Goal: Transaction & Acquisition: Purchase product/service

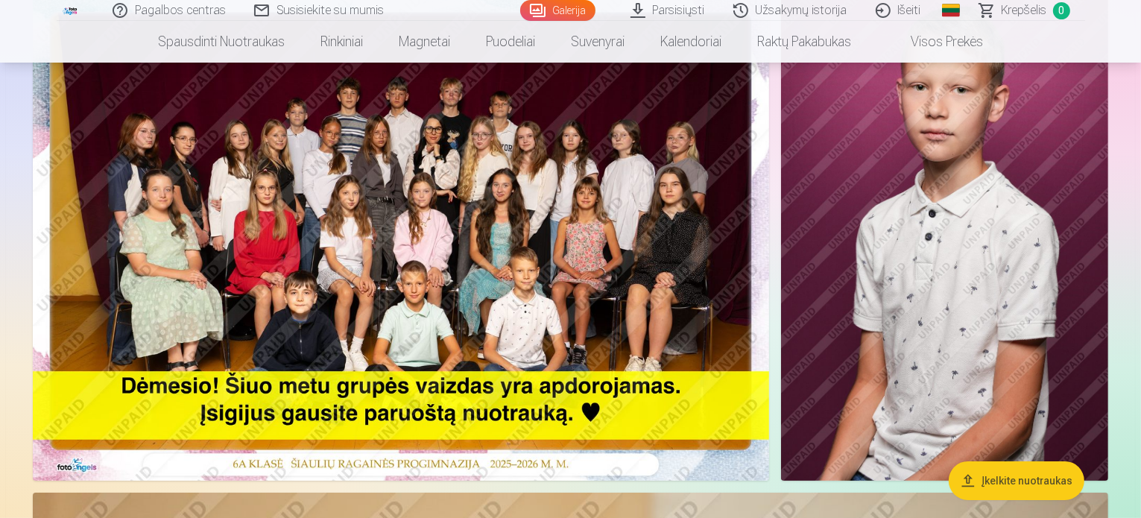
scroll to position [149, 0]
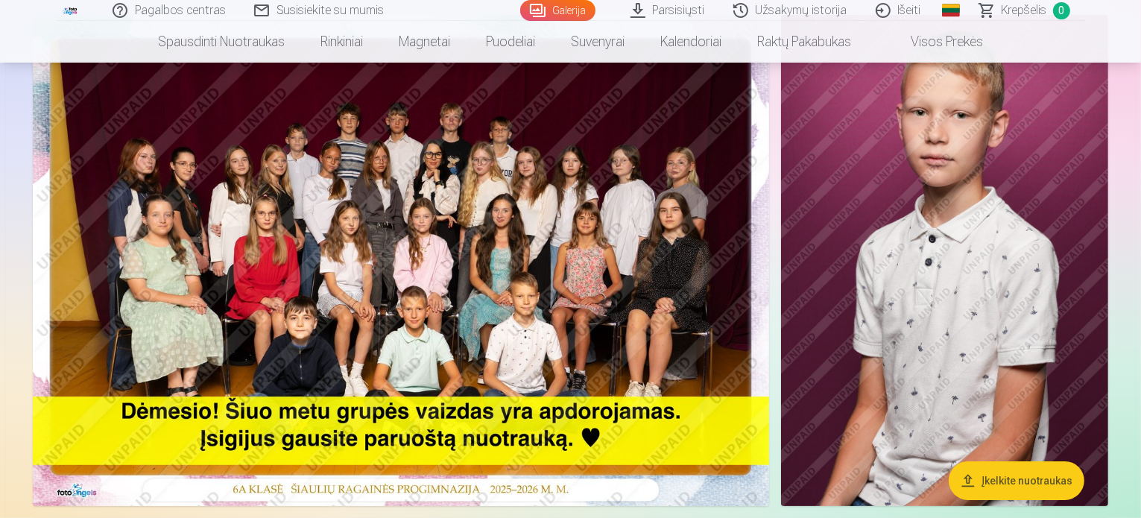
click at [479, 218] on img at bounding box center [401, 260] width 737 height 491
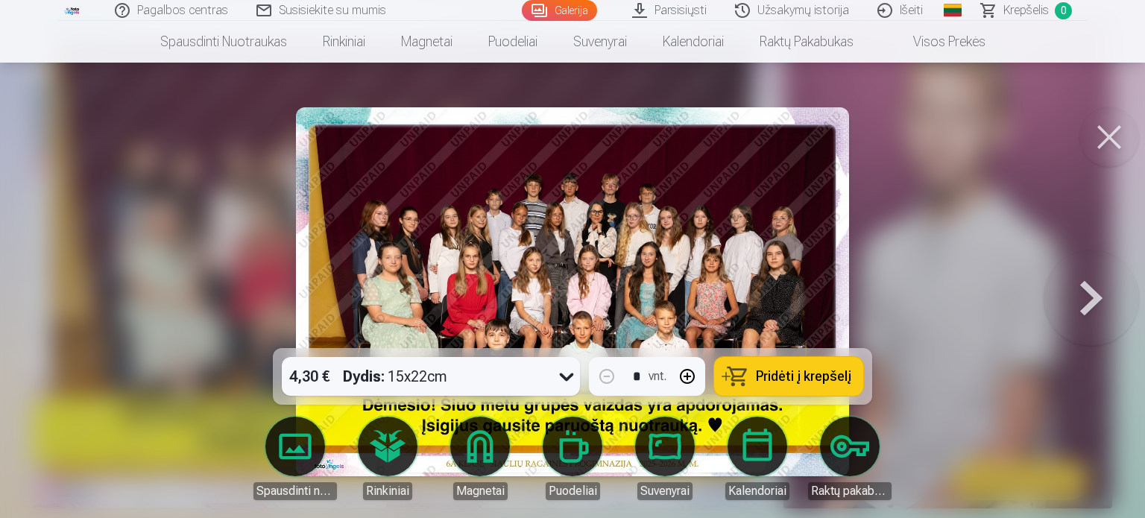
click at [1103, 116] on button at bounding box center [1110, 137] width 60 height 60
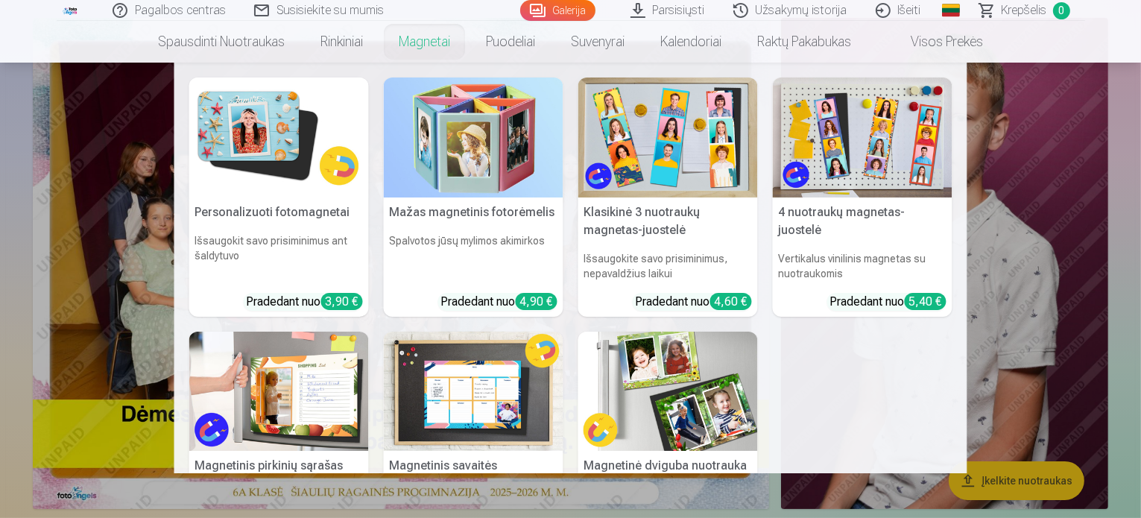
scroll to position [75, 0]
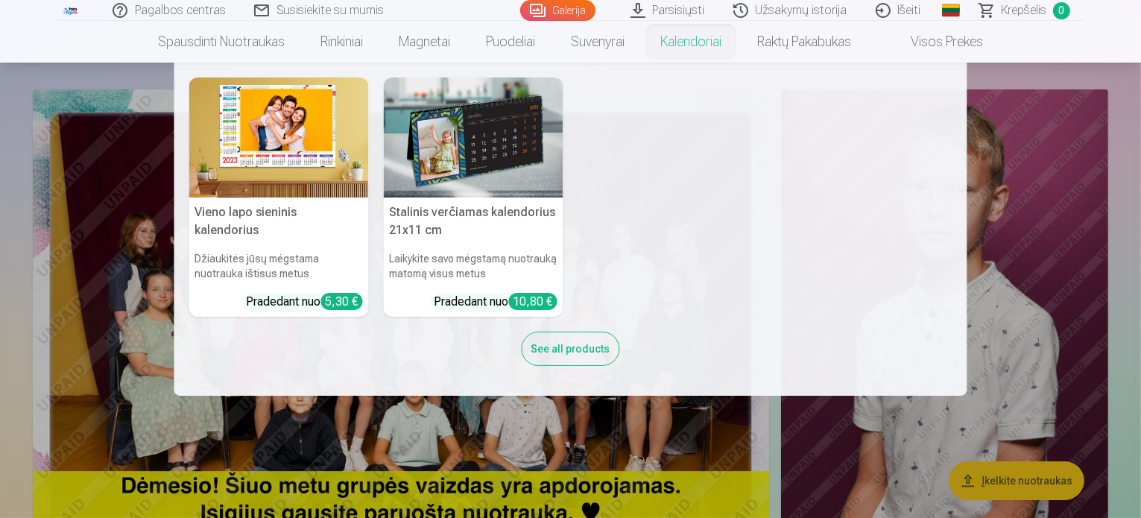
click at [340, 301] on div "5,30 €" at bounding box center [342, 301] width 42 height 17
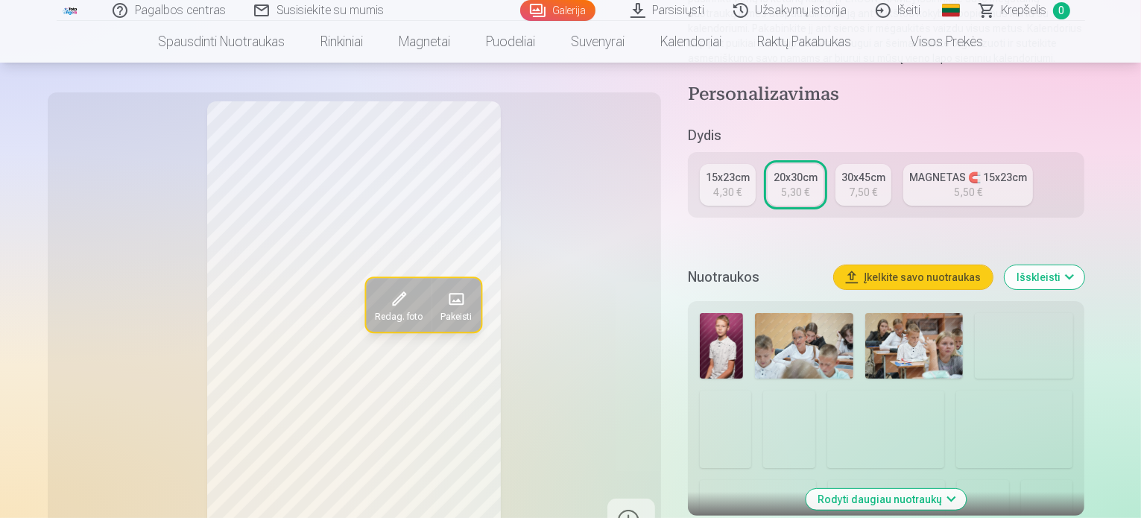
scroll to position [224, 0]
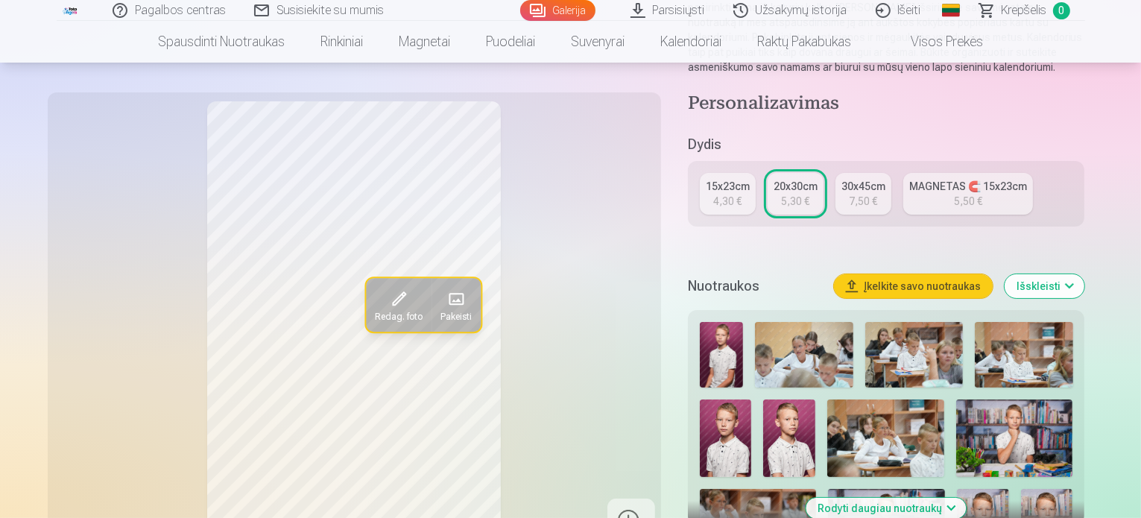
click at [858, 185] on link "30x45cm 7,50 €" at bounding box center [864, 194] width 56 height 42
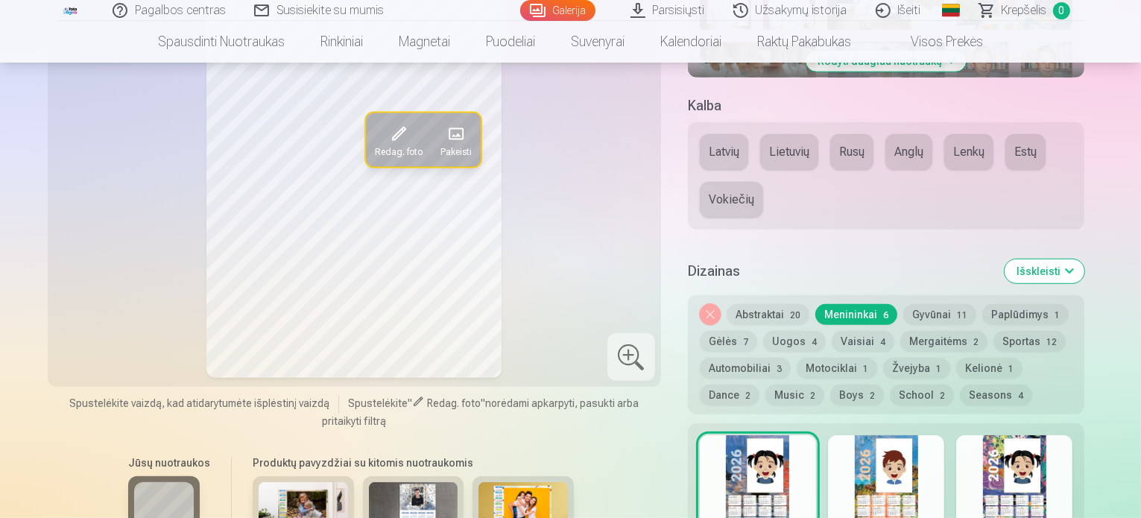
scroll to position [596, 0]
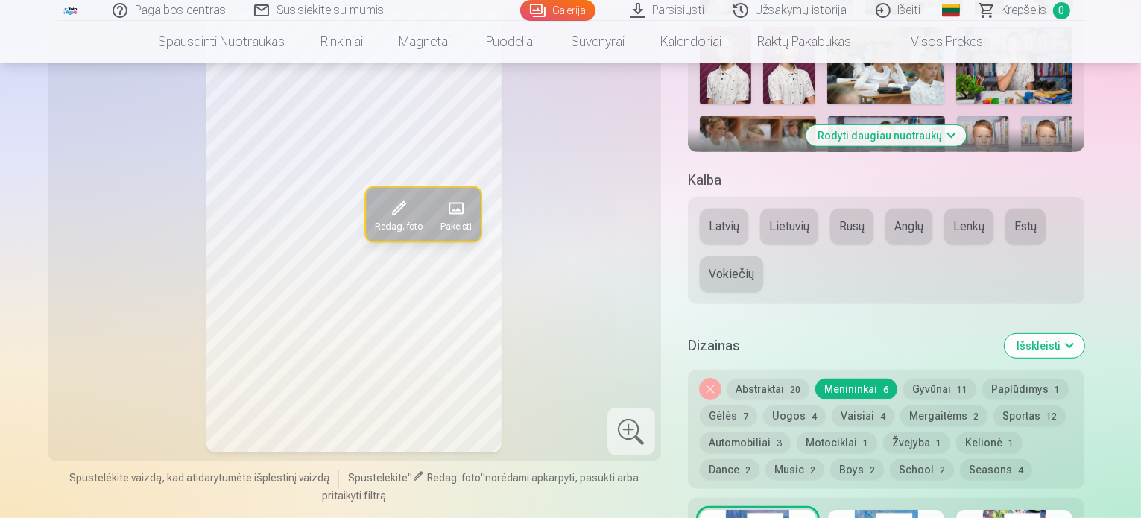
click at [948, 379] on button "Gyvūnai 11" at bounding box center [940, 389] width 73 height 21
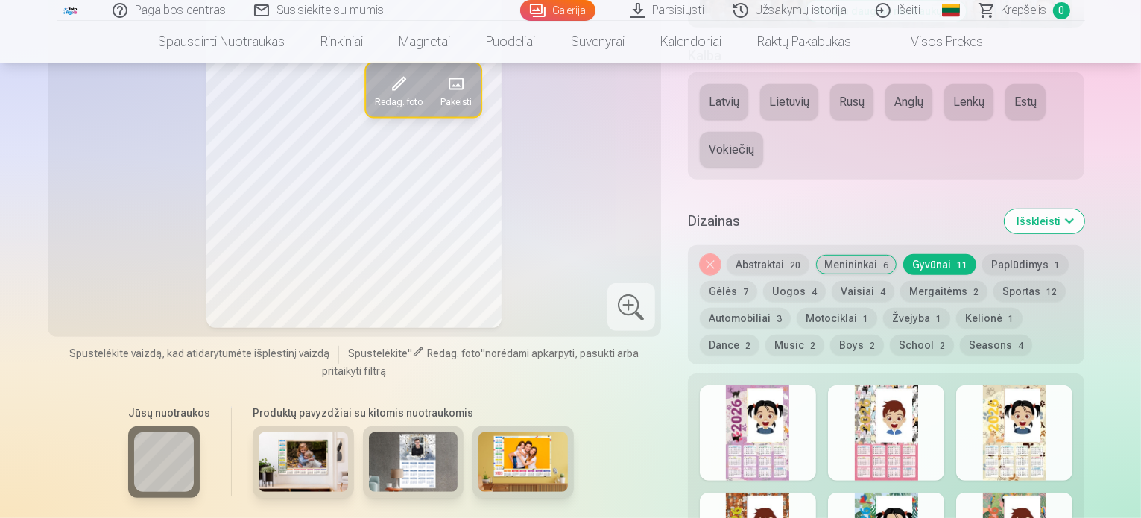
scroll to position [671, 0]
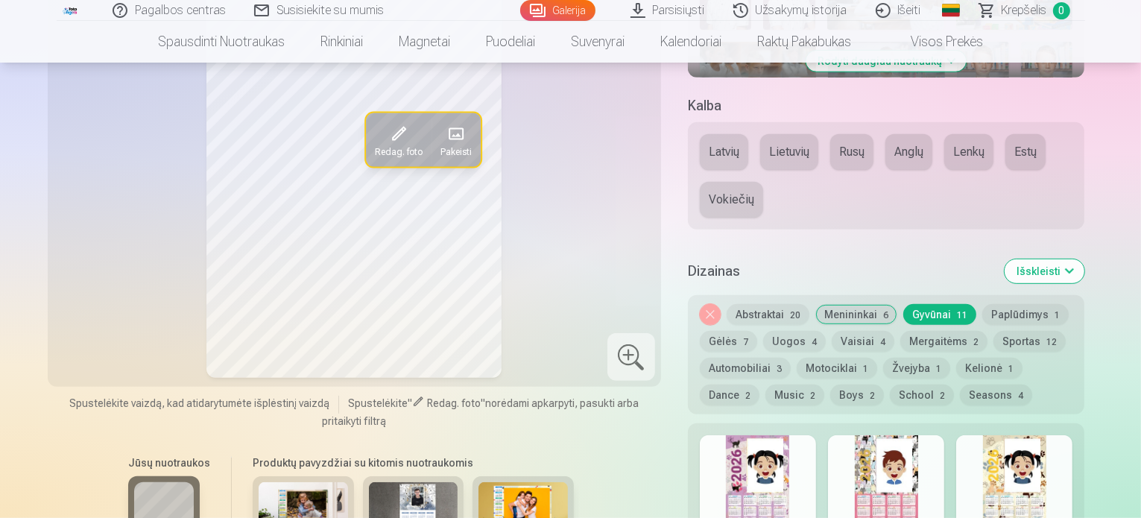
click at [772, 304] on button "Abstraktai 20" at bounding box center [768, 314] width 83 height 21
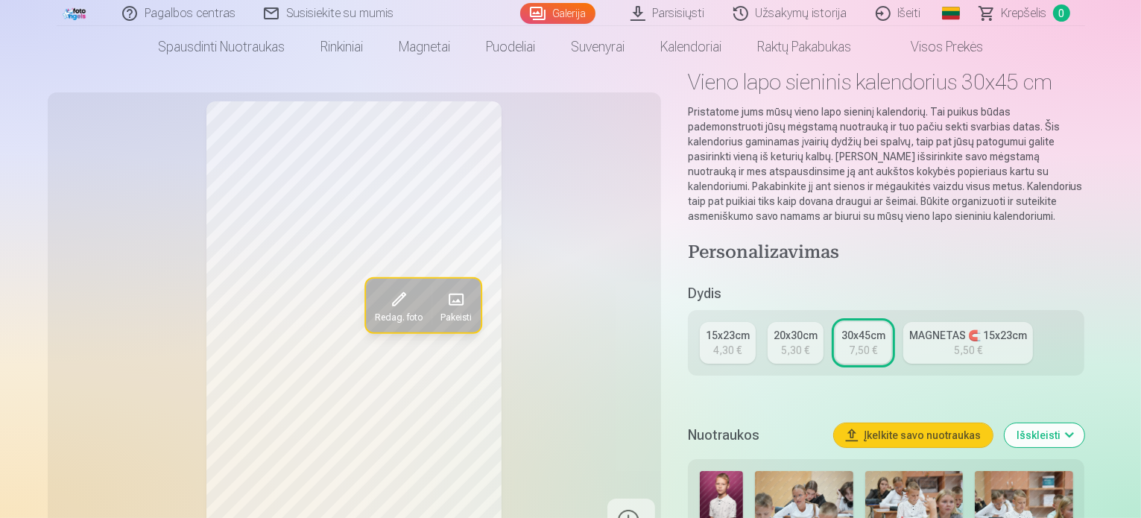
scroll to position [0, 0]
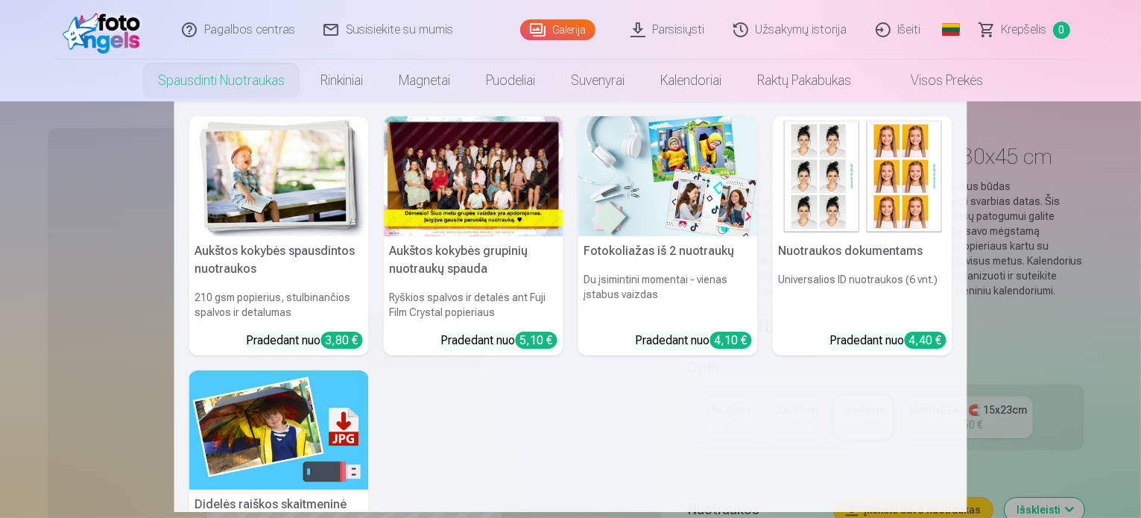
click at [206, 82] on link "Spausdinti nuotraukas" at bounding box center [221, 81] width 163 height 42
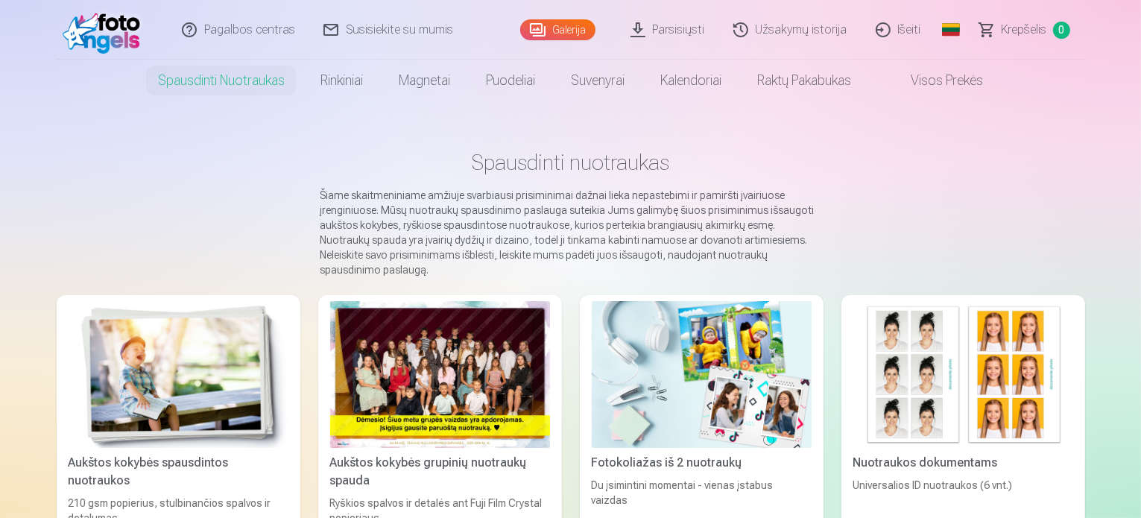
click at [782, 31] on link "Užsakymų istorija" at bounding box center [791, 30] width 142 height 60
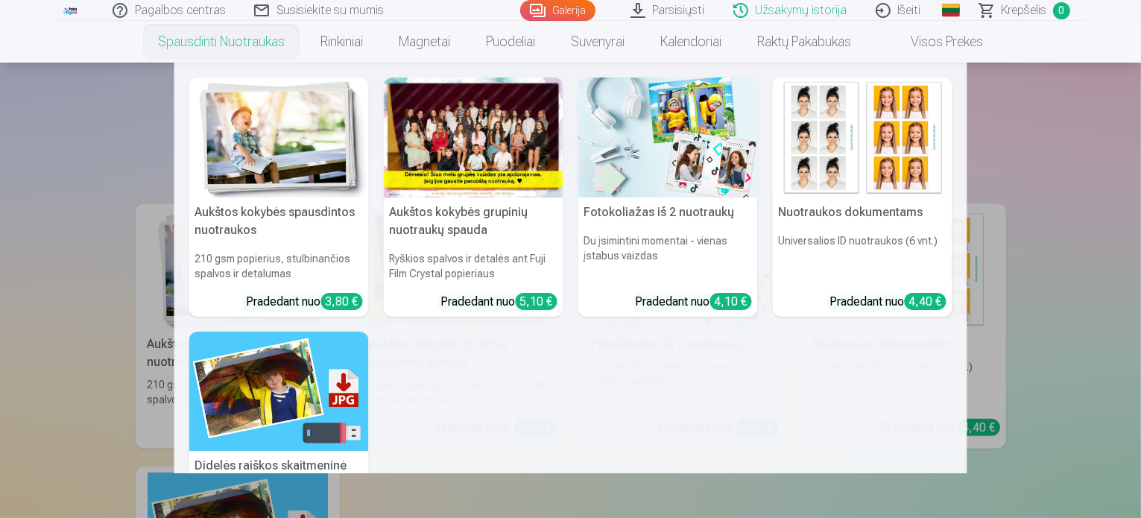
click at [257, 177] on img at bounding box center [279, 138] width 180 height 120
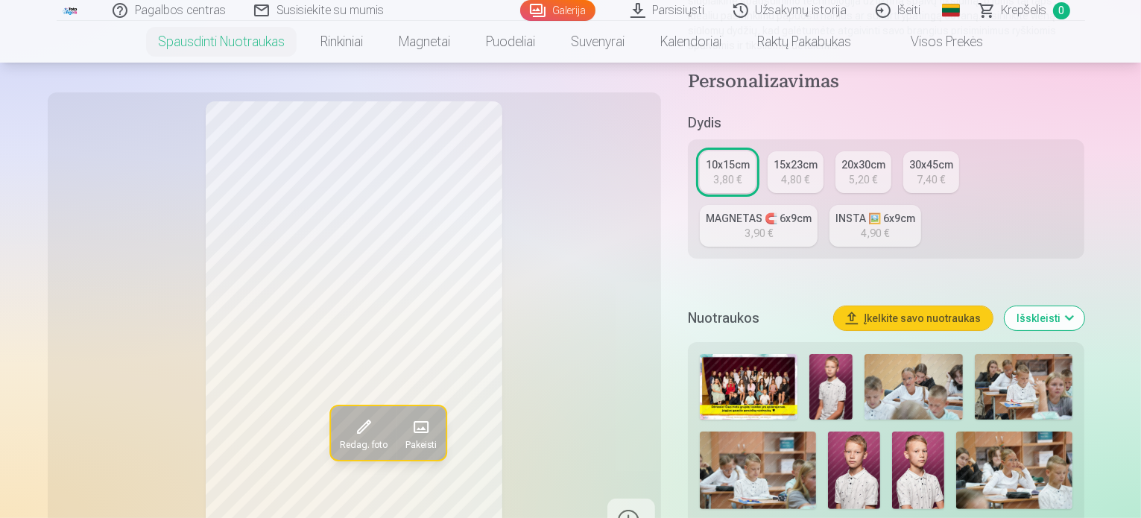
scroll to position [298, 0]
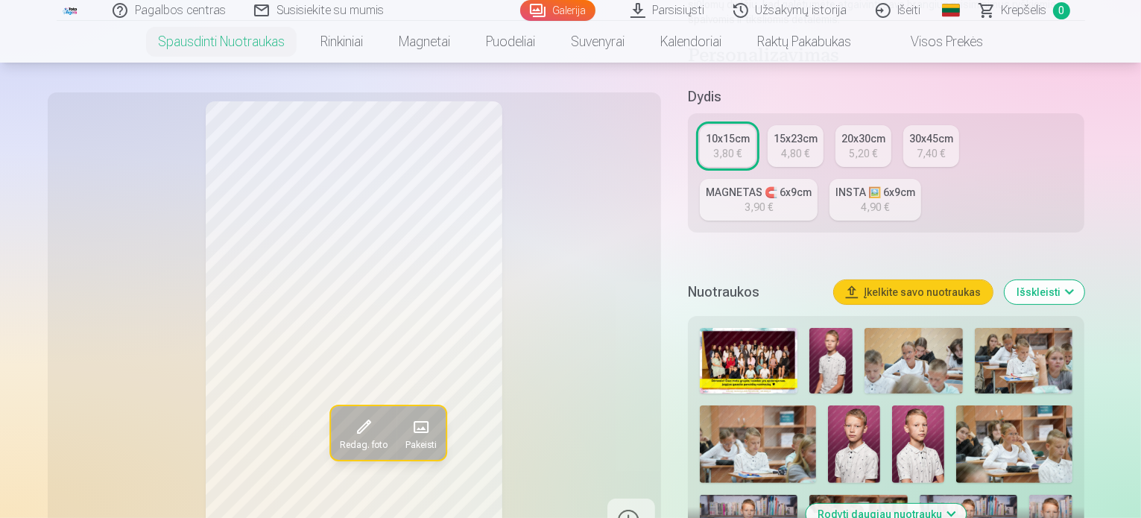
click at [853, 352] on img at bounding box center [831, 361] width 43 height 66
click at [939, 363] on img at bounding box center [914, 361] width 98 height 66
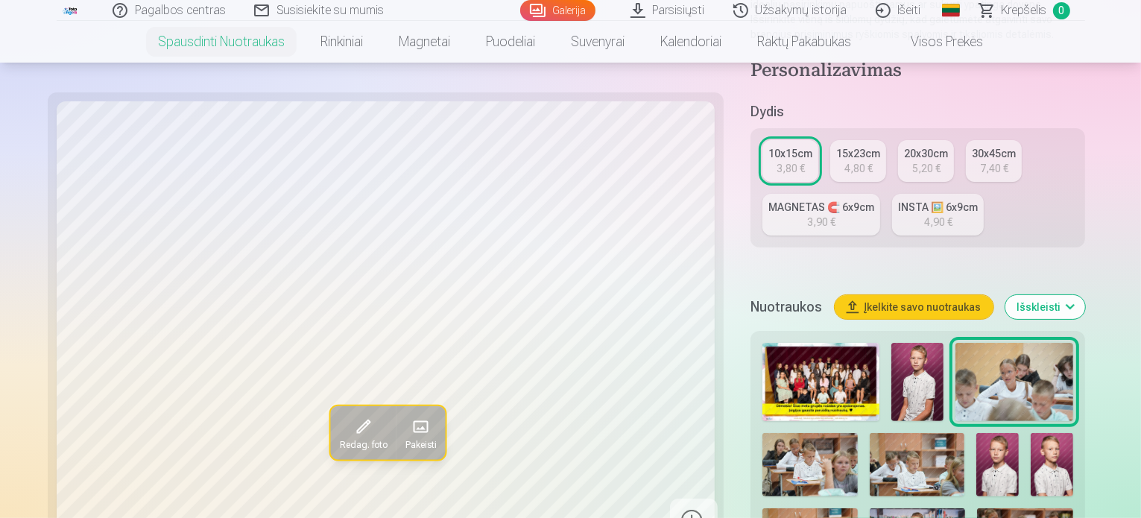
scroll to position [447, 0]
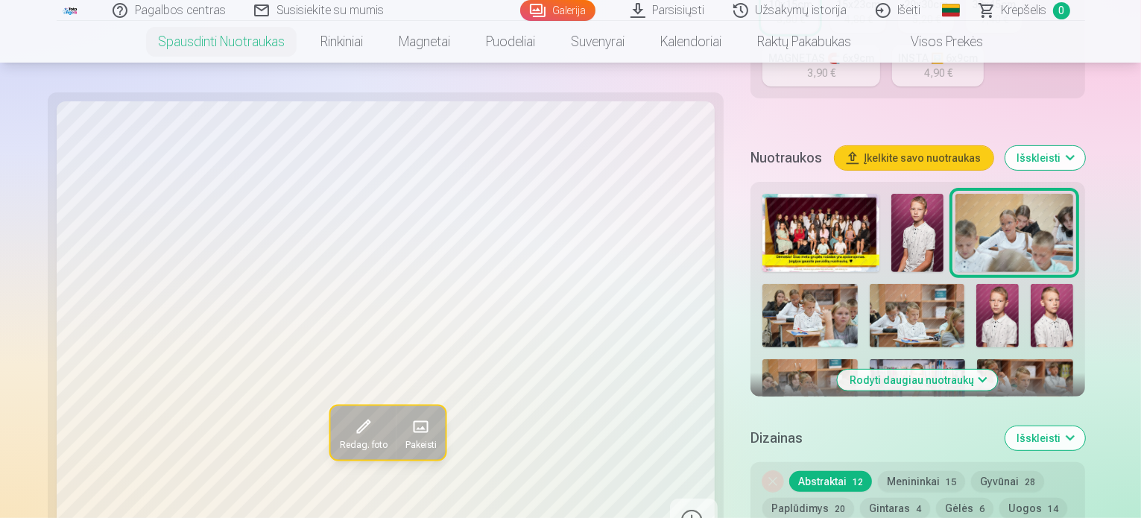
click at [858, 284] on img at bounding box center [810, 315] width 95 height 63
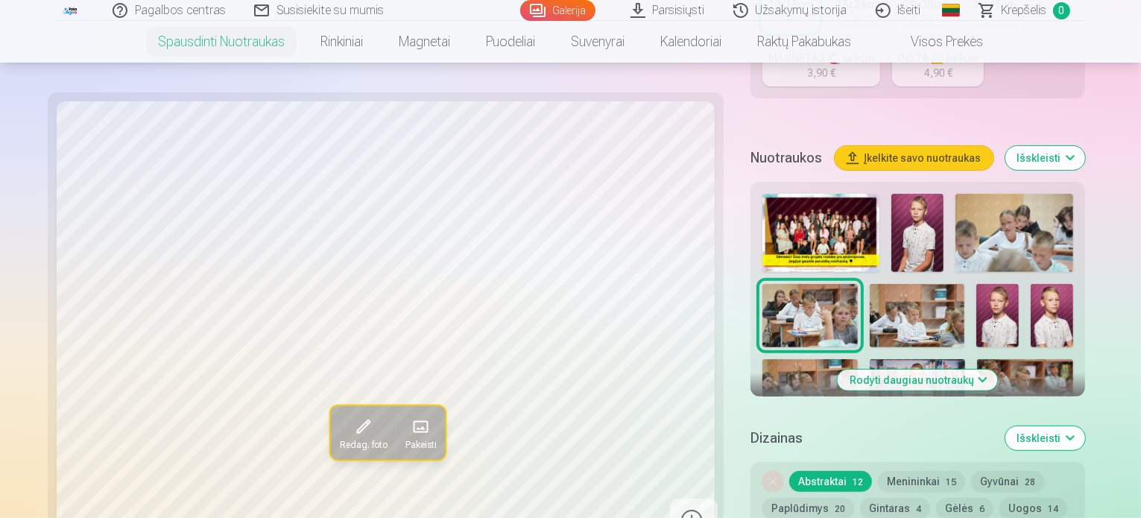
click at [870, 288] on img at bounding box center [917, 315] width 95 height 63
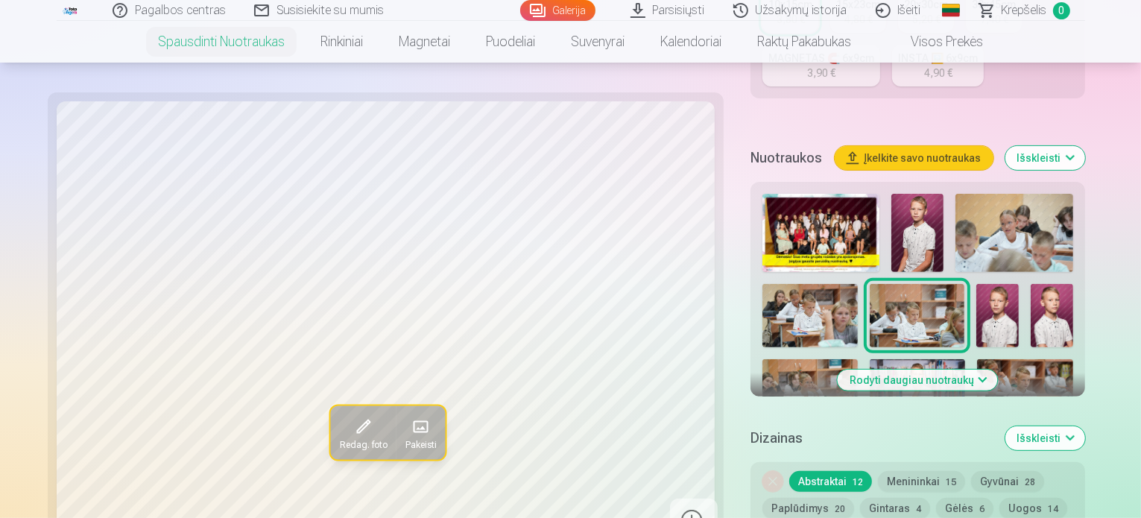
click at [977, 291] on img at bounding box center [998, 315] width 42 height 63
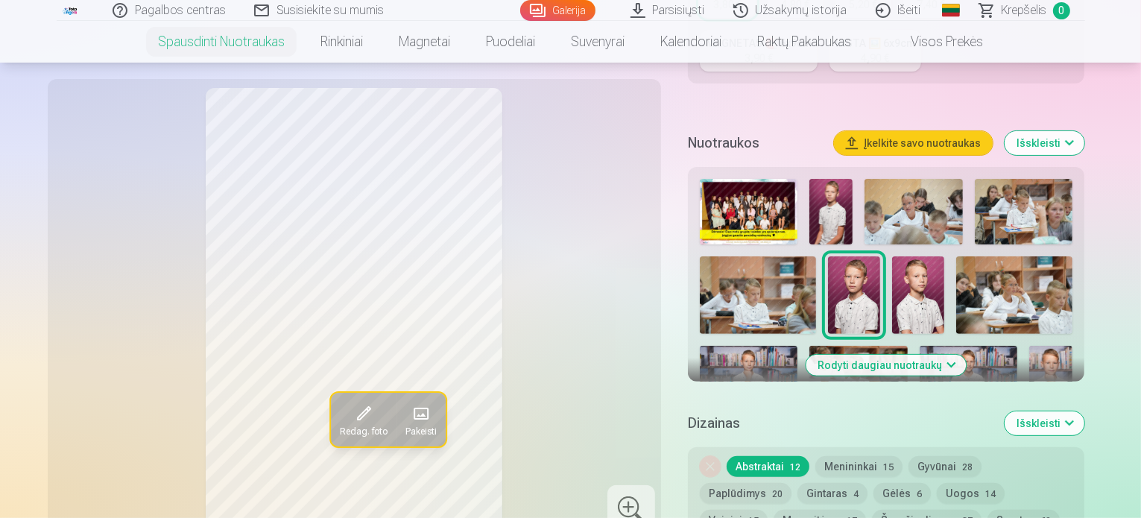
click at [900, 287] on img at bounding box center [918, 295] width 52 height 78
click at [853, 208] on img at bounding box center [831, 212] width 43 height 66
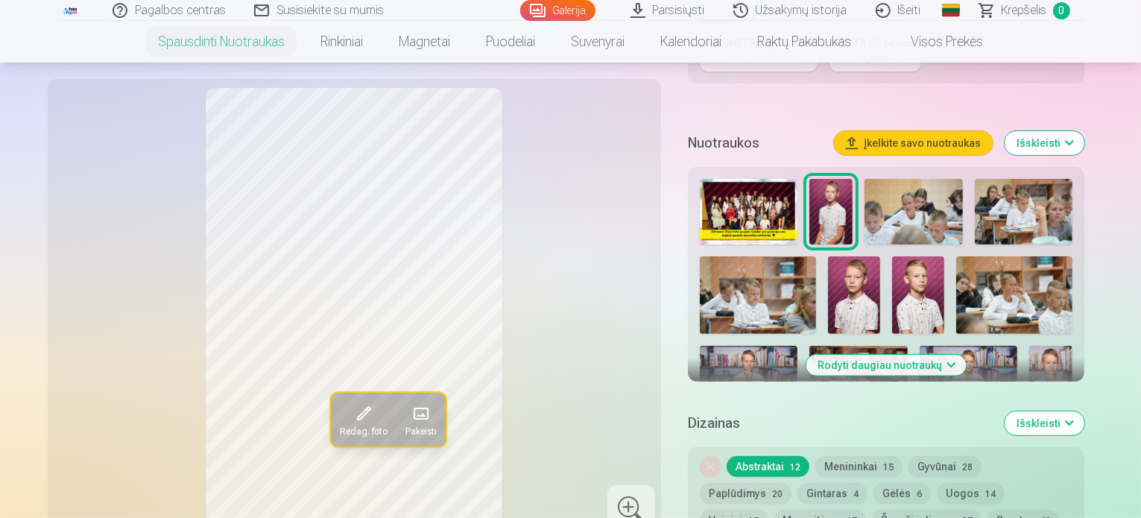
click at [907, 291] on img at bounding box center [918, 295] width 52 height 78
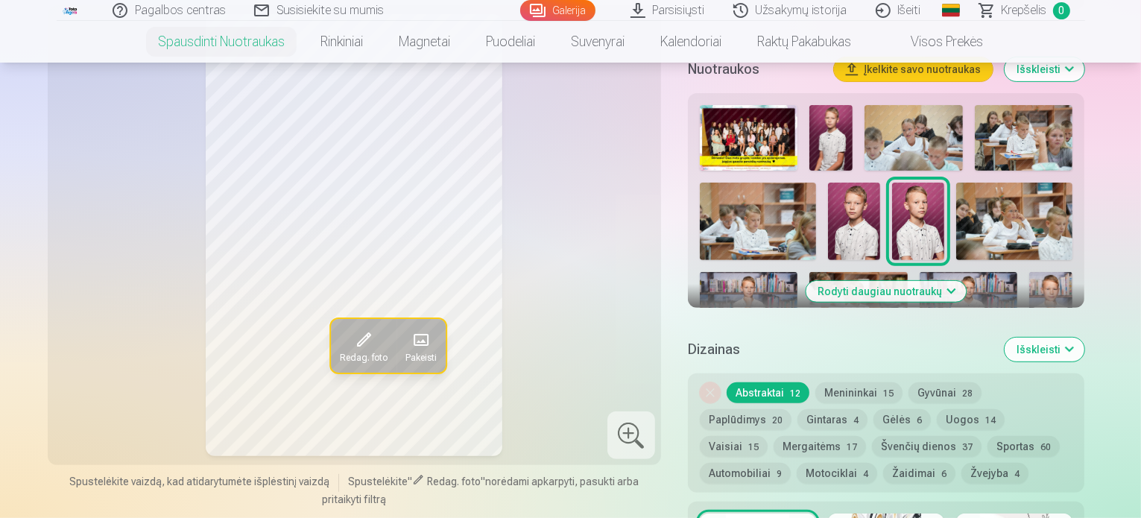
scroll to position [522, 0]
click at [798, 271] on img at bounding box center [749, 304] width 98 height 66
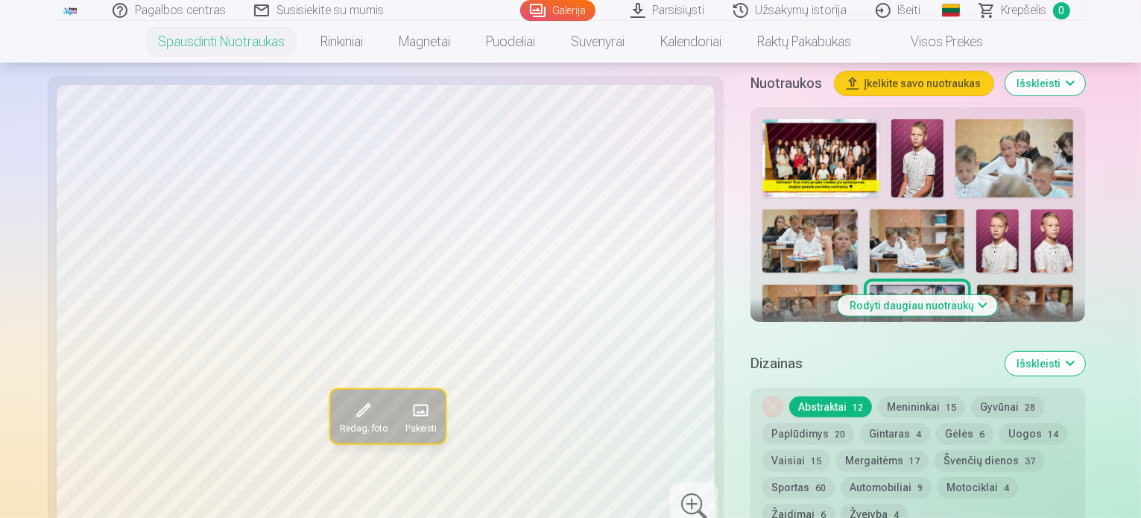
scroll to position [671, 0]
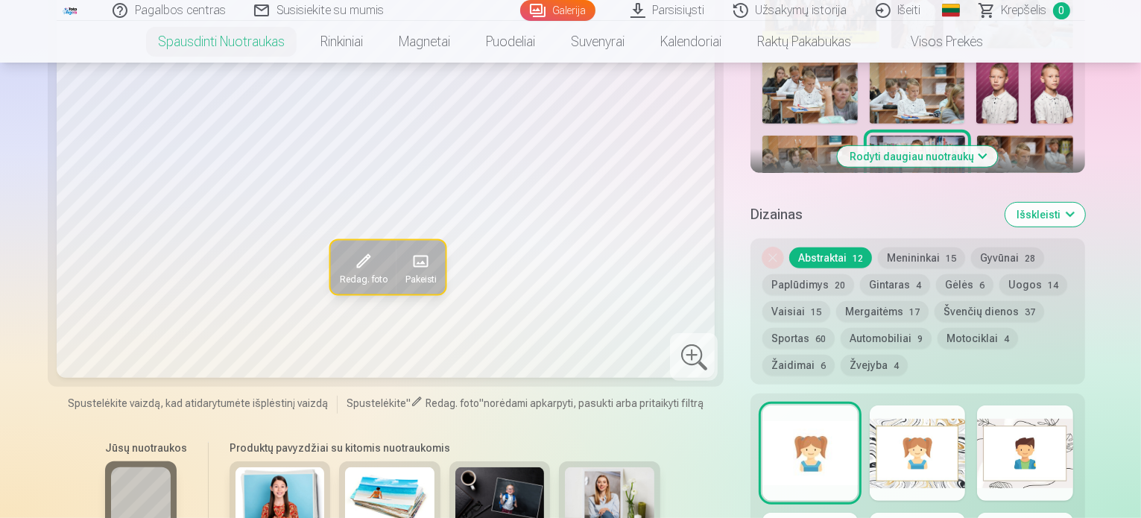
click at [884, 146] on button "Rodyti daugiau nuotraukų" at bounding box center [918, 156] width 160 height 21
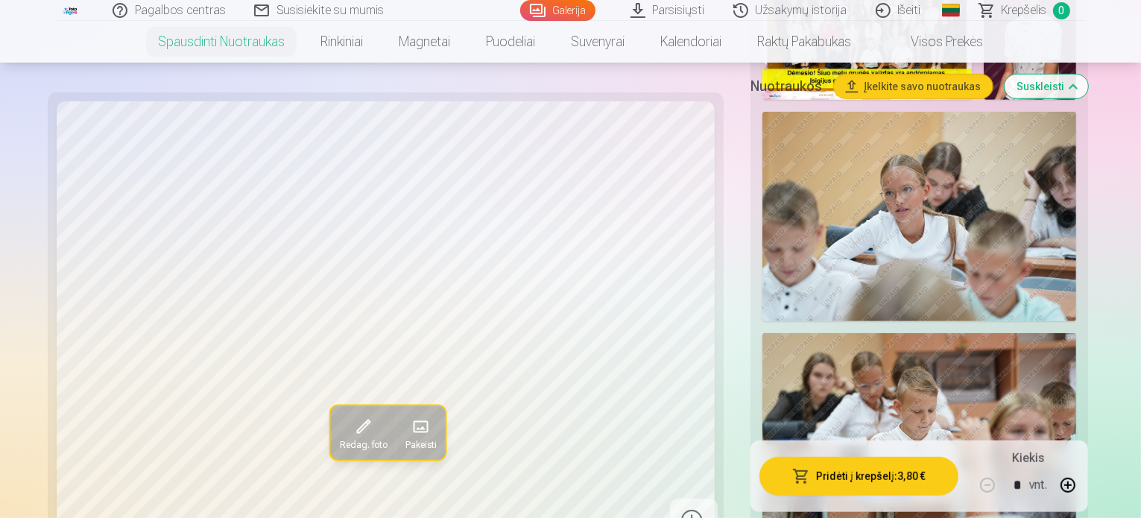
scroll to position [820, 0]
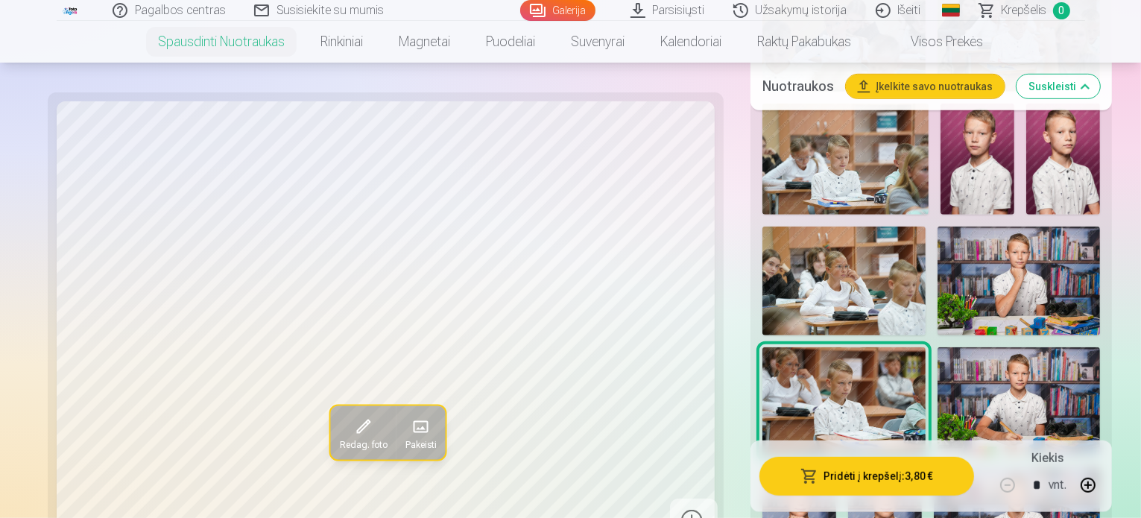
click at [959, 347] on img at bounding box center [1019, 401] width 163 height 109
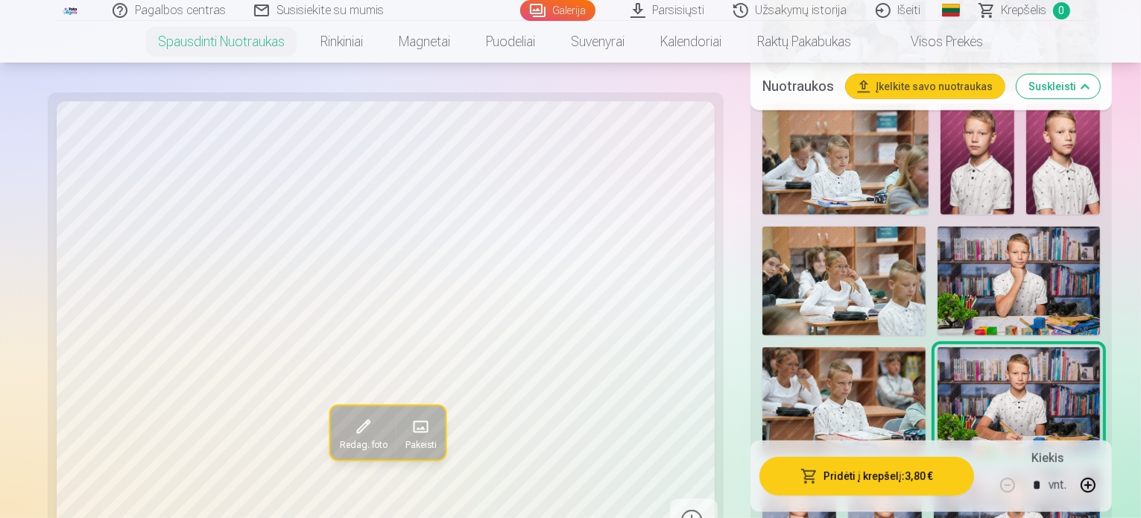
click at [836, 467] on img at bounding box center [800, 522] width 74 height 111
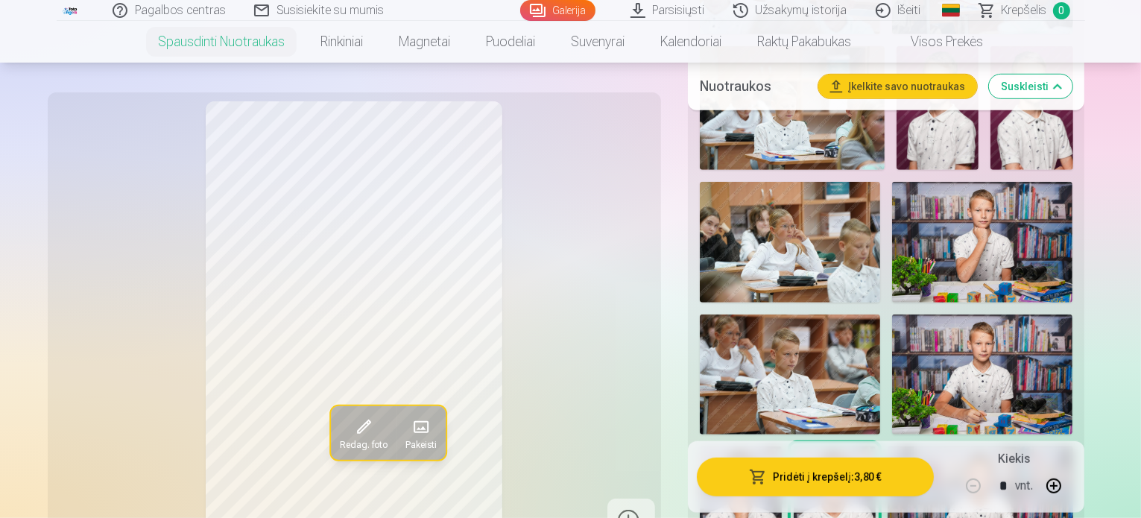
scroll to position [895, 0]
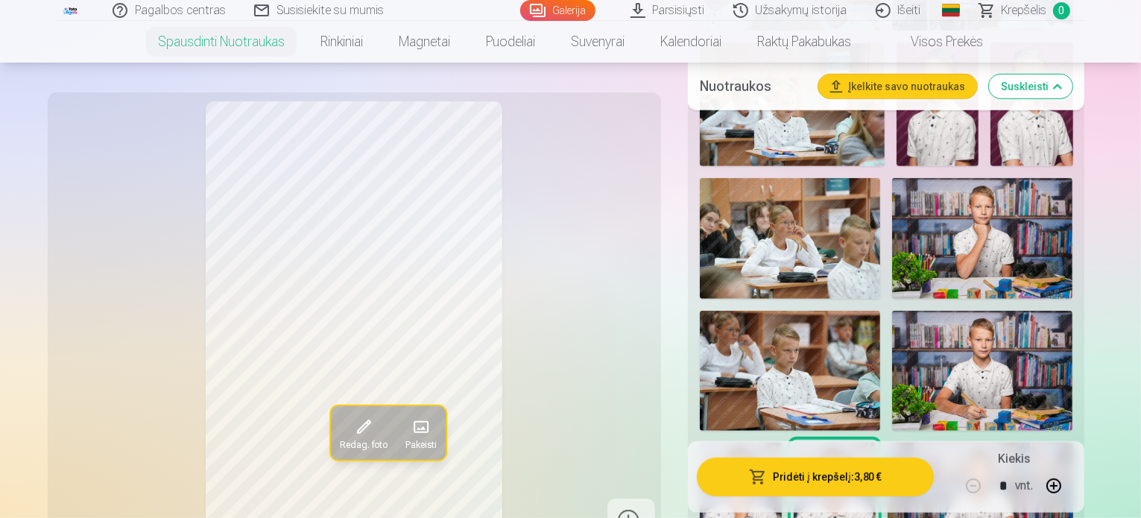
click at [960, 443] on img at bounding box center [980, 504] width 185 height 123
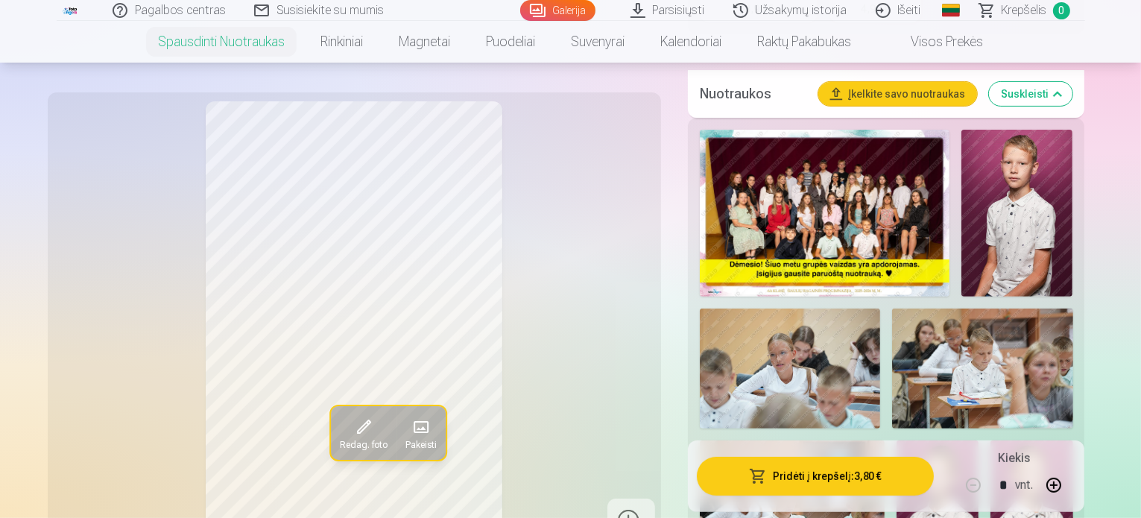
scroll to position [522, 0]
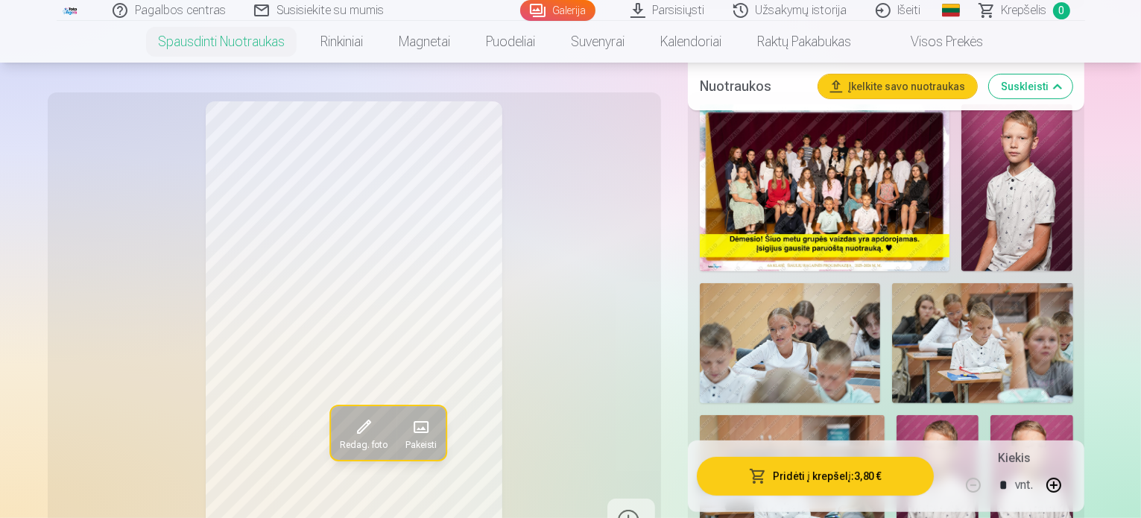
click at [991, 415] on img at bounding box center [1032, 476] width 82 height 123
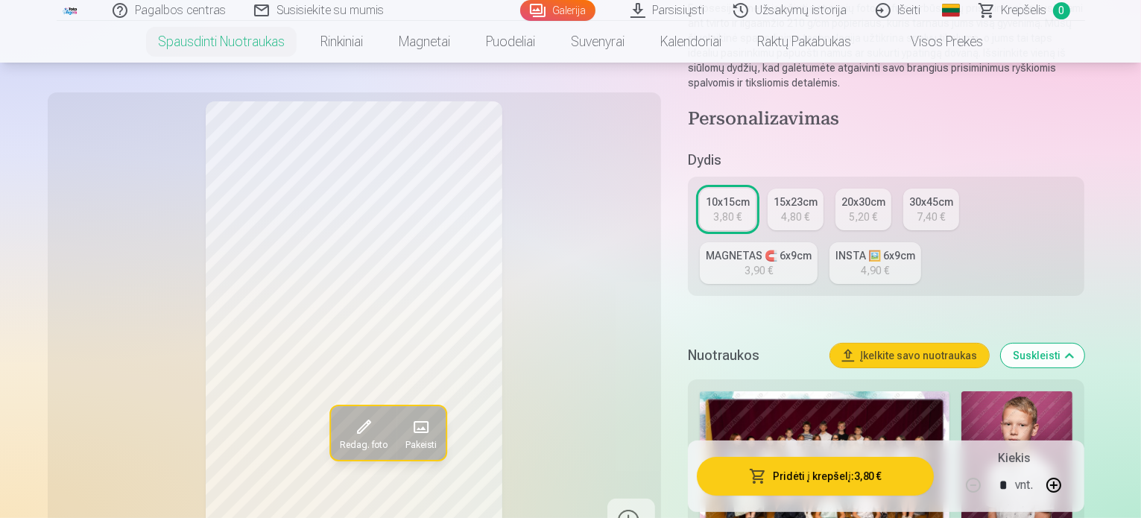
scroll to position [224, 0]
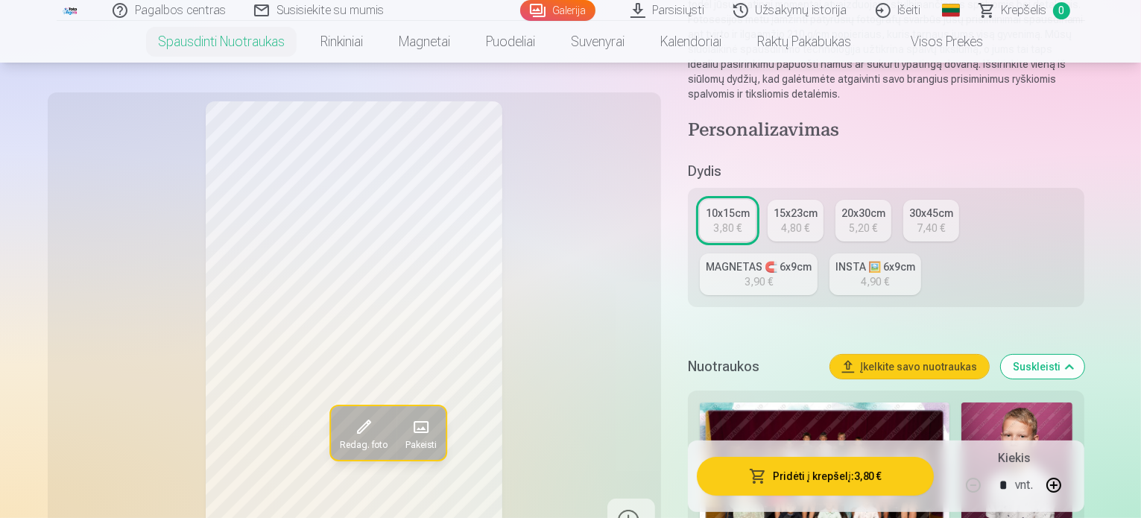
click at [681, 11] on link "Parsisiųsti" at bounding box center [668, 10] width 103 height 21
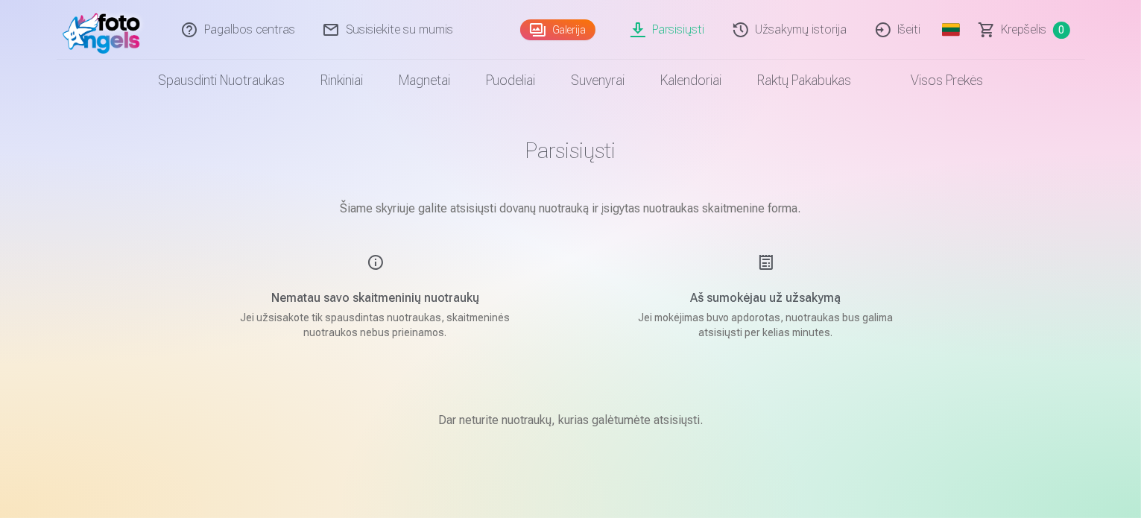
click at [957, 85] on link "Visos prekės" at bounding box center [935, 81] width 132 height 42
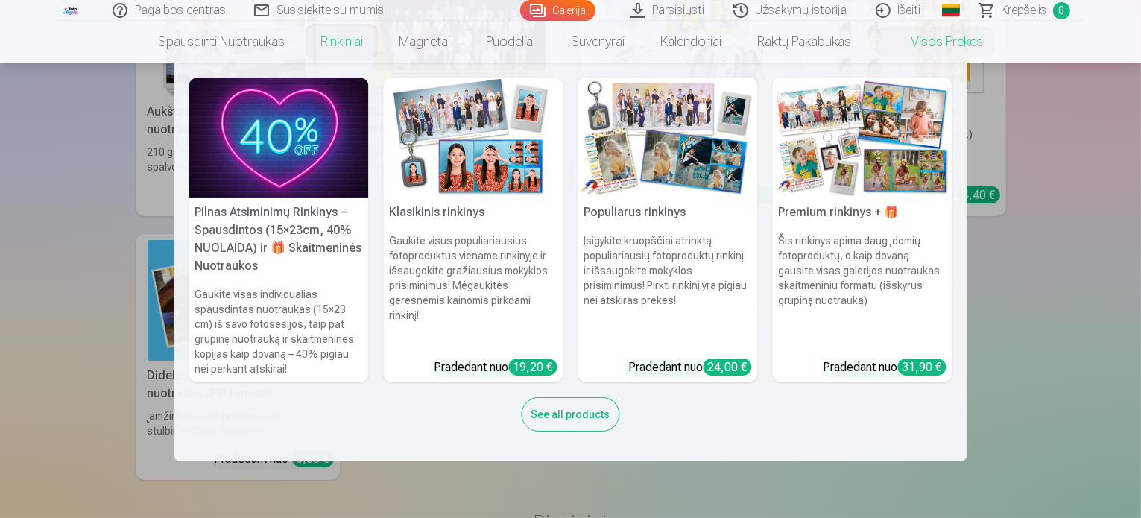
scroll to position [224, 0]
click at [456, 157] on img at bounding box center [474, 138] width 180 height 120
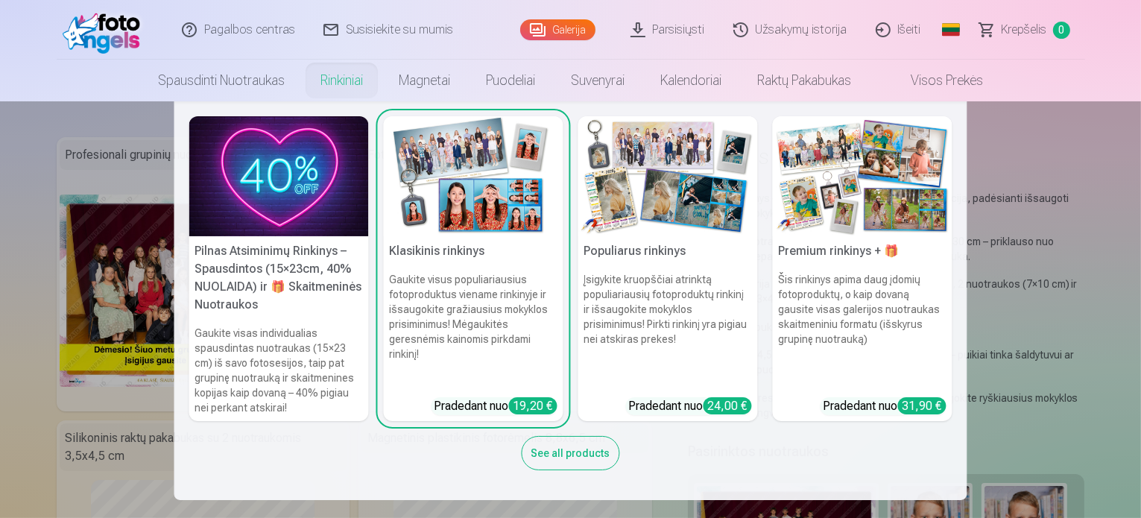
click at [653, 200] on img at bounding box center [669, 176] width 180 height 120
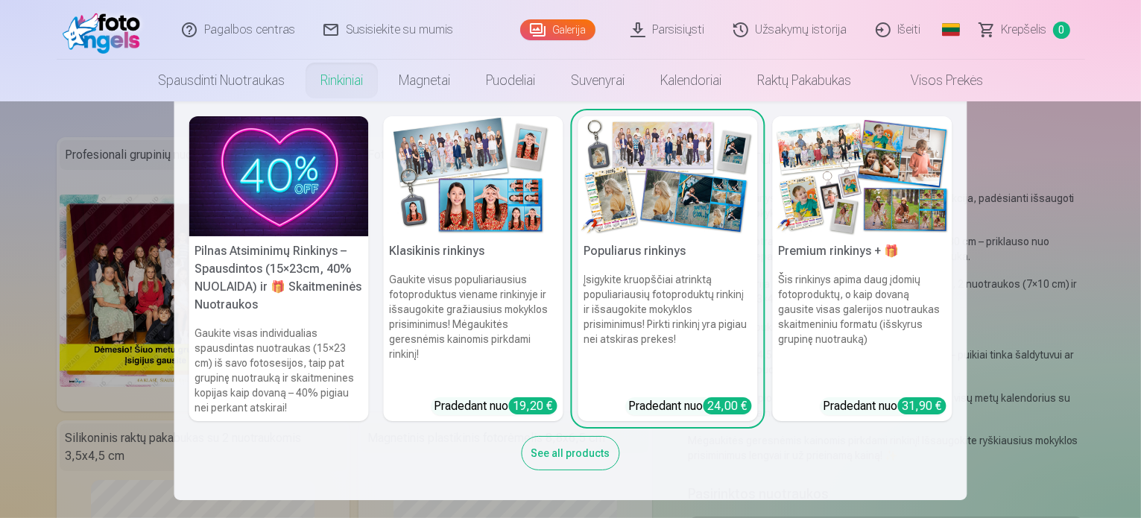
click at [809, 205] on img at bounding box center [863, 176] width 180 height 120
